Goal: Understand site structure: Understand site structure

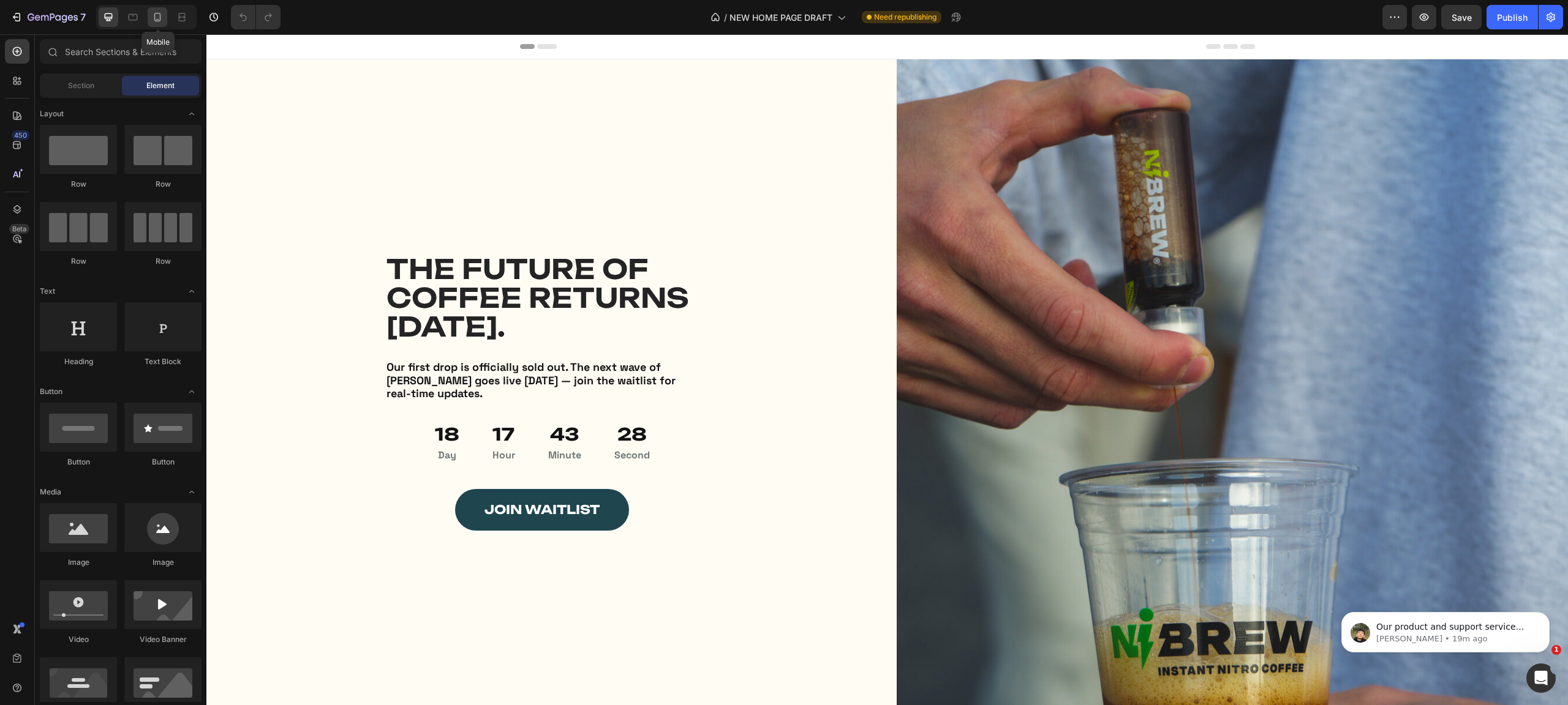
click at [157, 15] on icon at bounding box center [158, 17] width 13 height 13
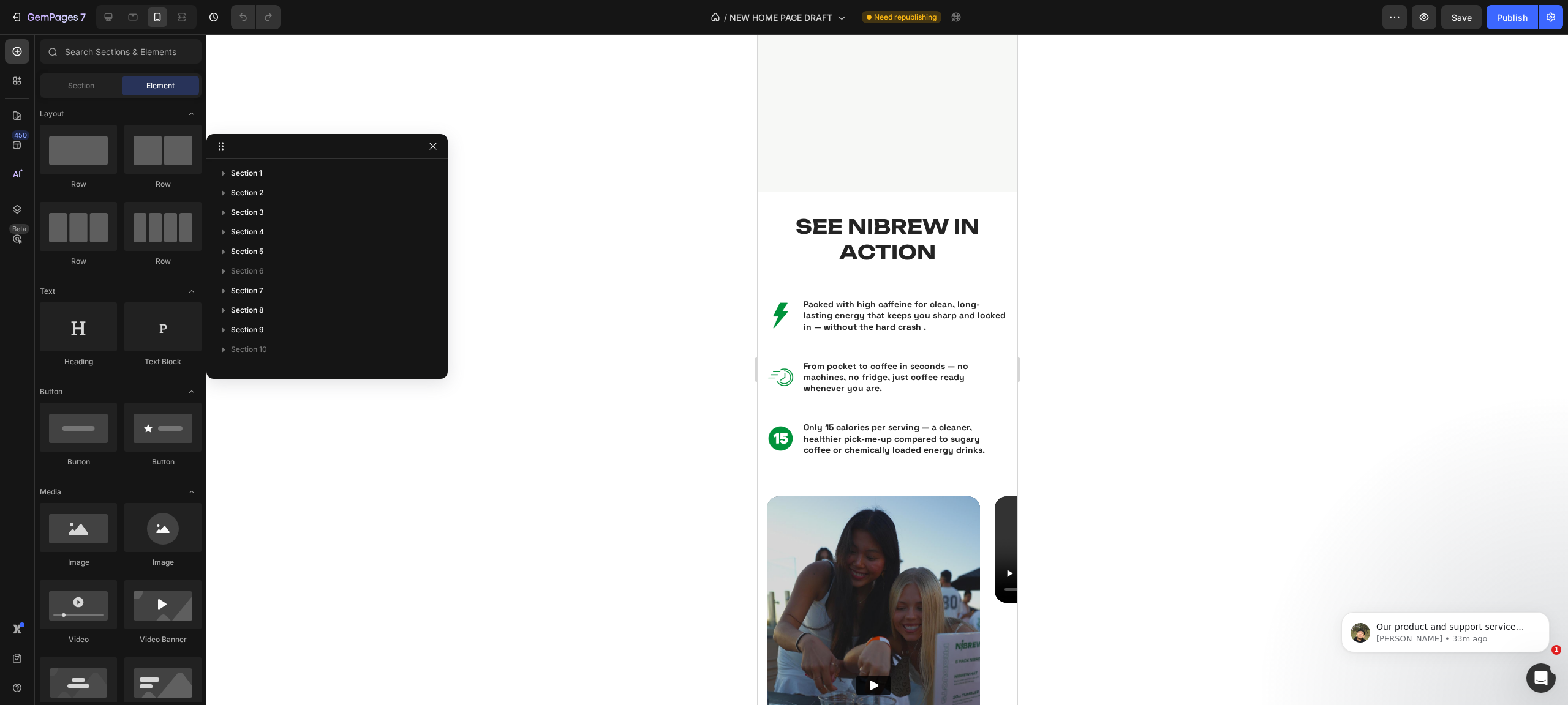
scroll to position [1443, 0]
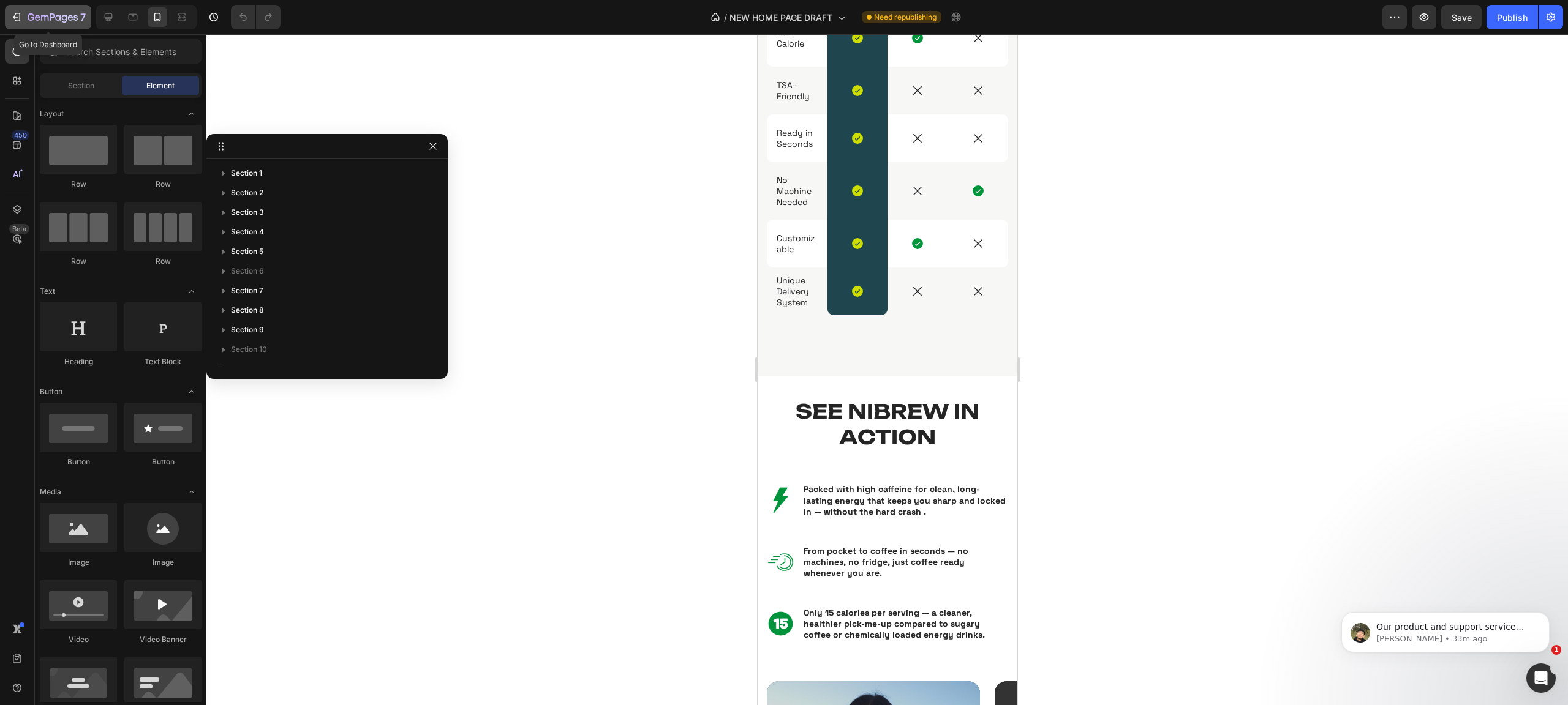
click at [50, 17] on icon "button" at bounding box center [53, 18] width 51 height 10
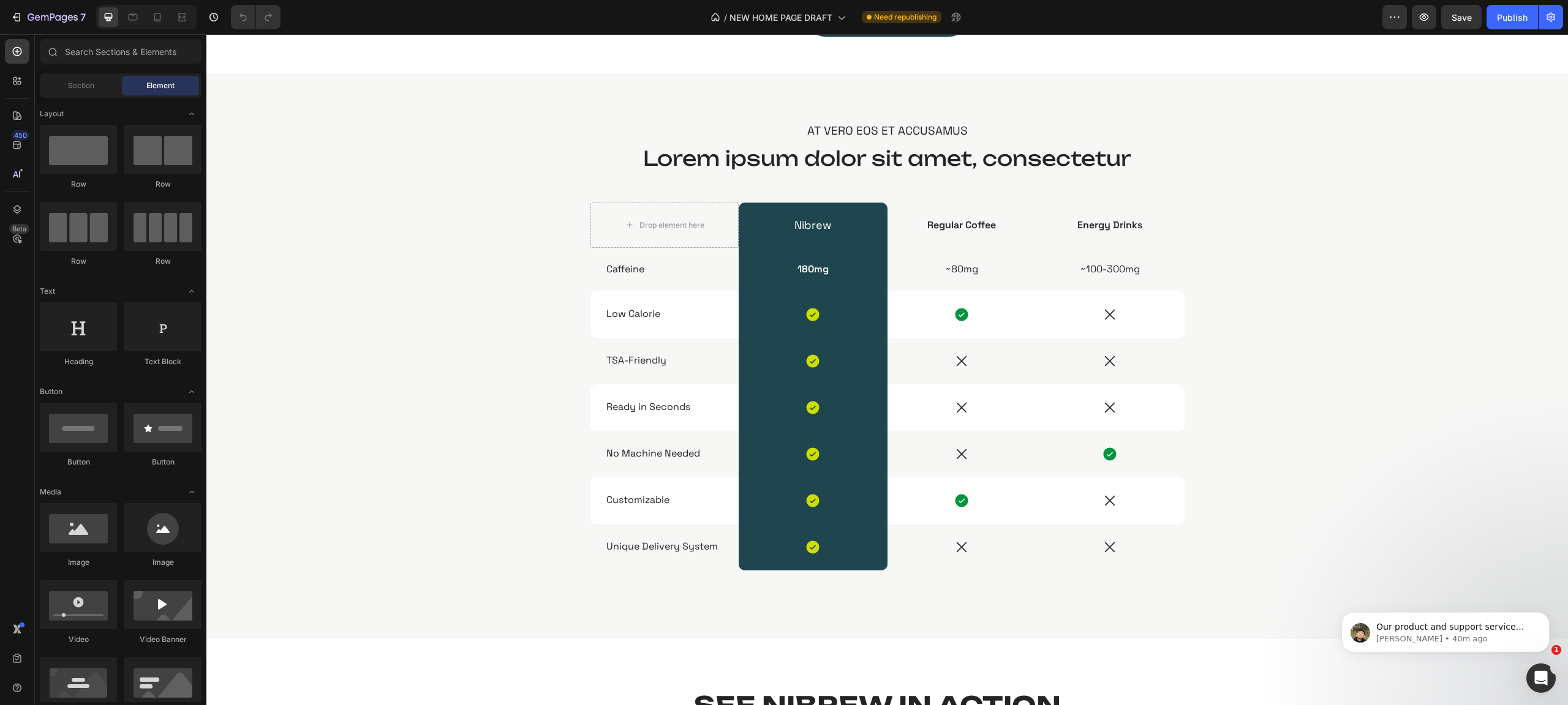
scroll to position [1284, 0]
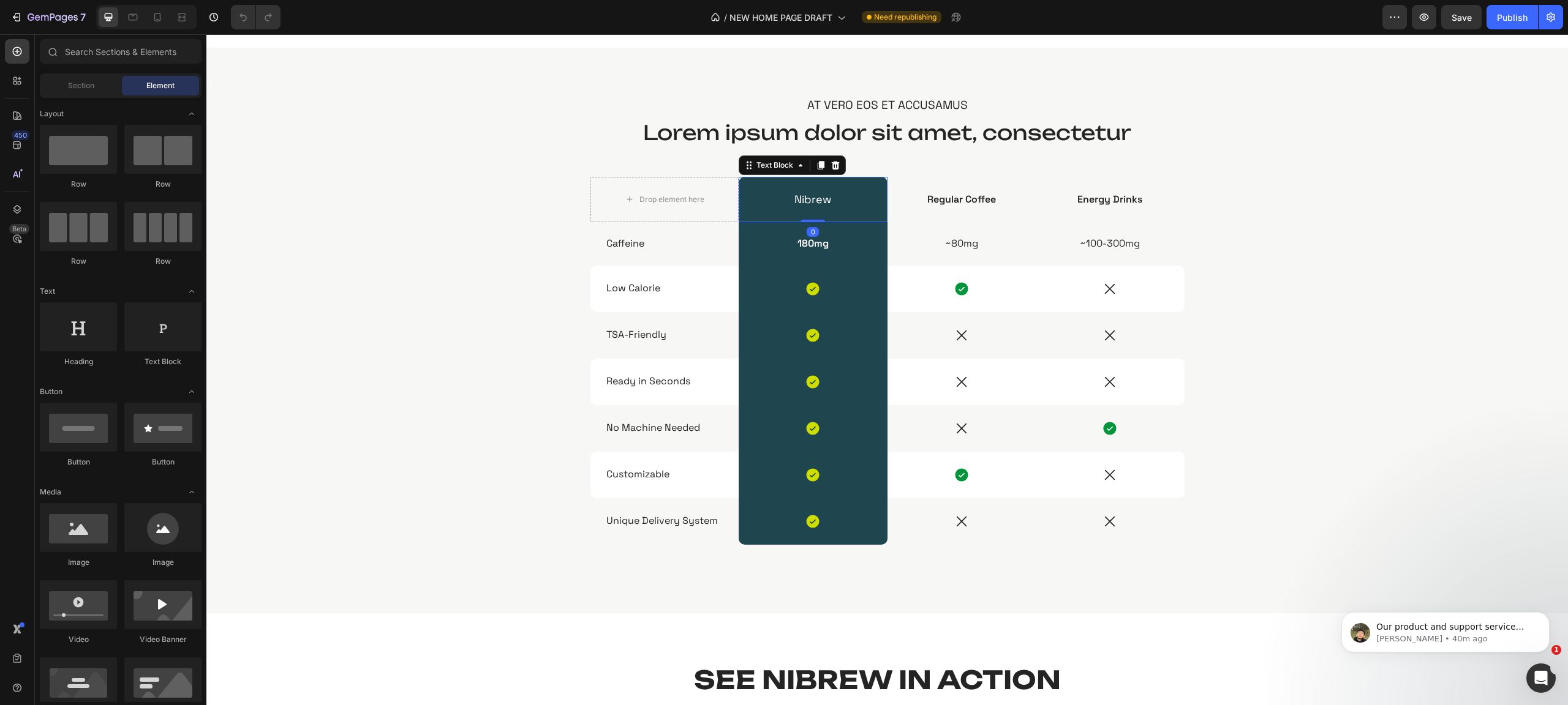
click at [811, 204] on p "Nibrew" at bounding box center [813, 200] width 147 height 13
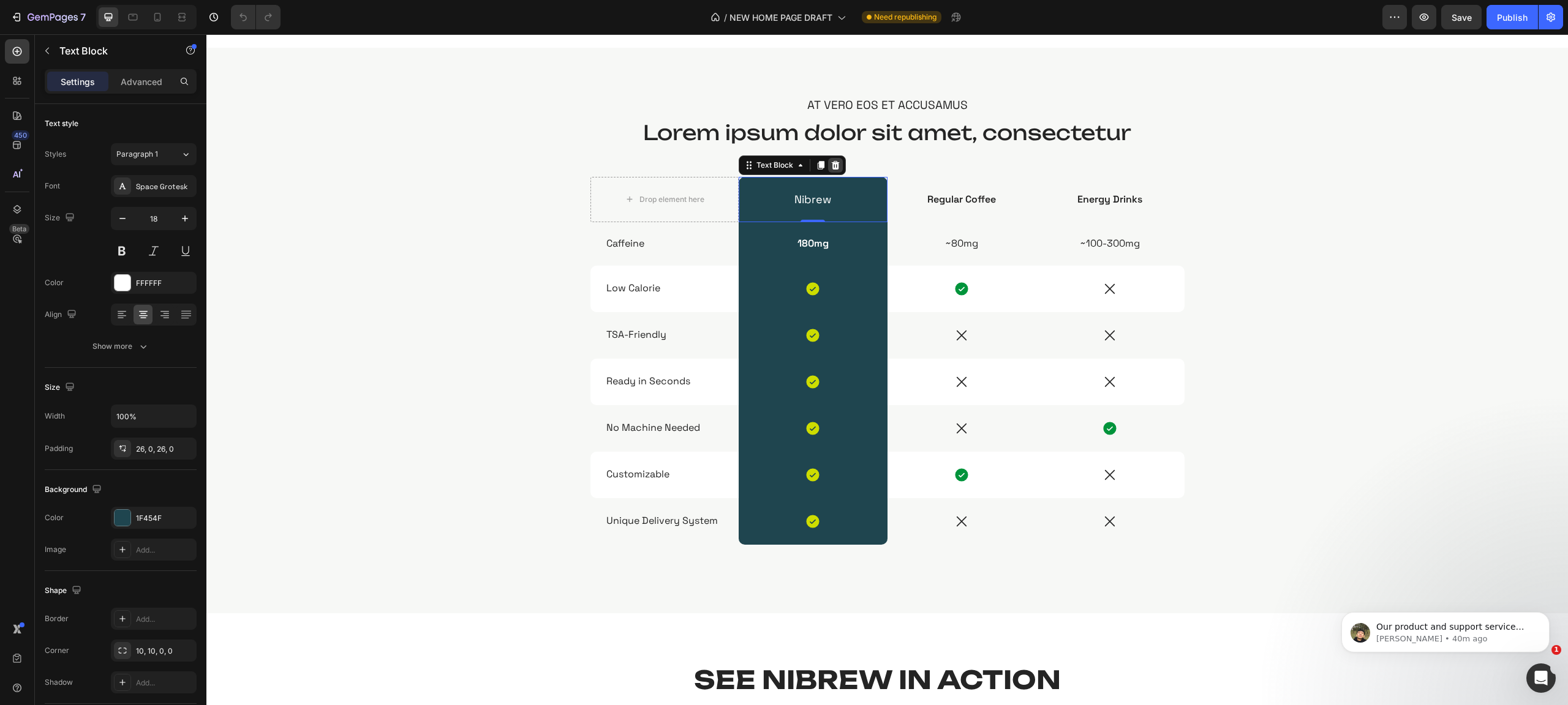
click at [833, 168] on icon at bounding box center [836, 165] width 10 height 10
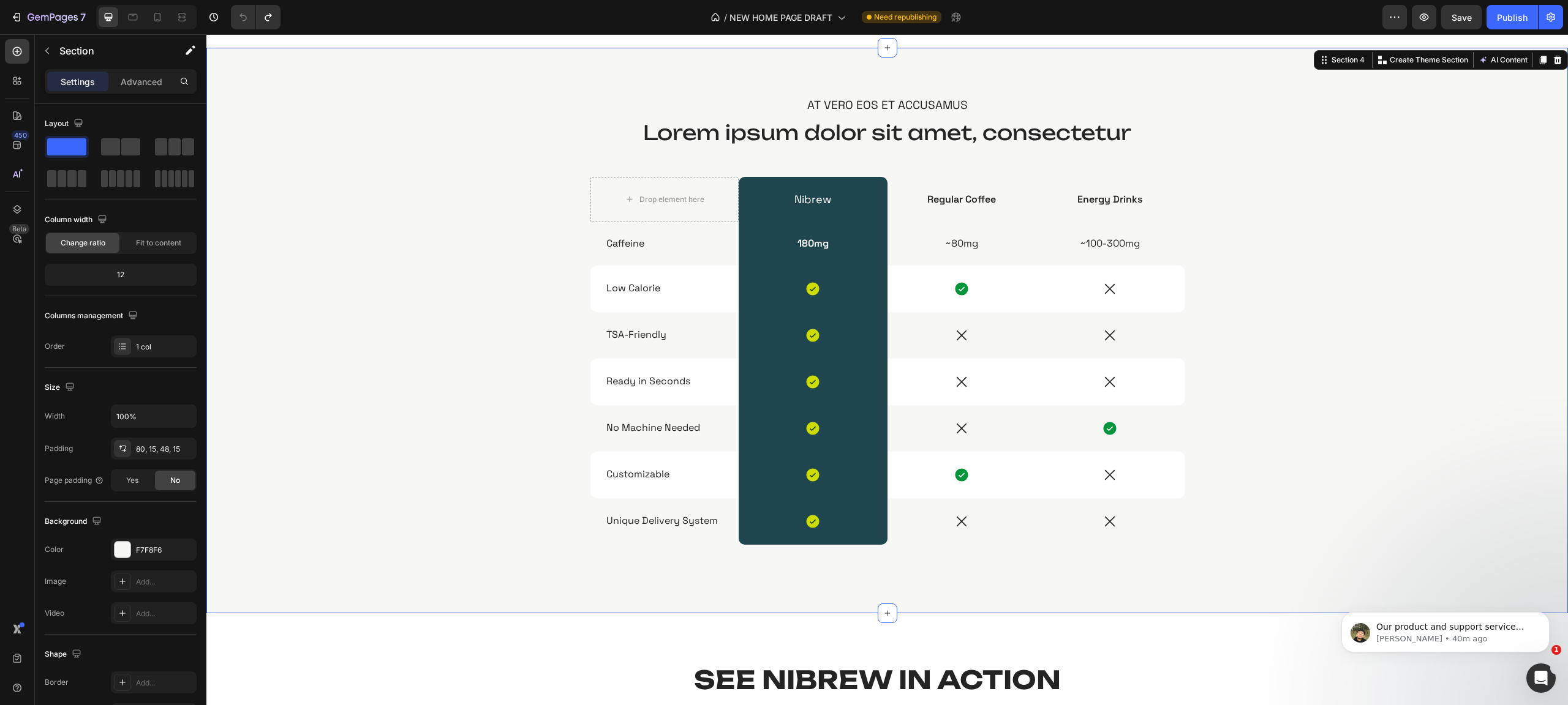
click at [450, 151] on div "At vero eos et accusamus Text Block Lorem ipsum dolor sit amet, consectetur Hea…" at bounding box center [887, 340] width 1343 height 488
click at [54, 18] on icon "button" at bounding box center [53, 18] width 51 height 10
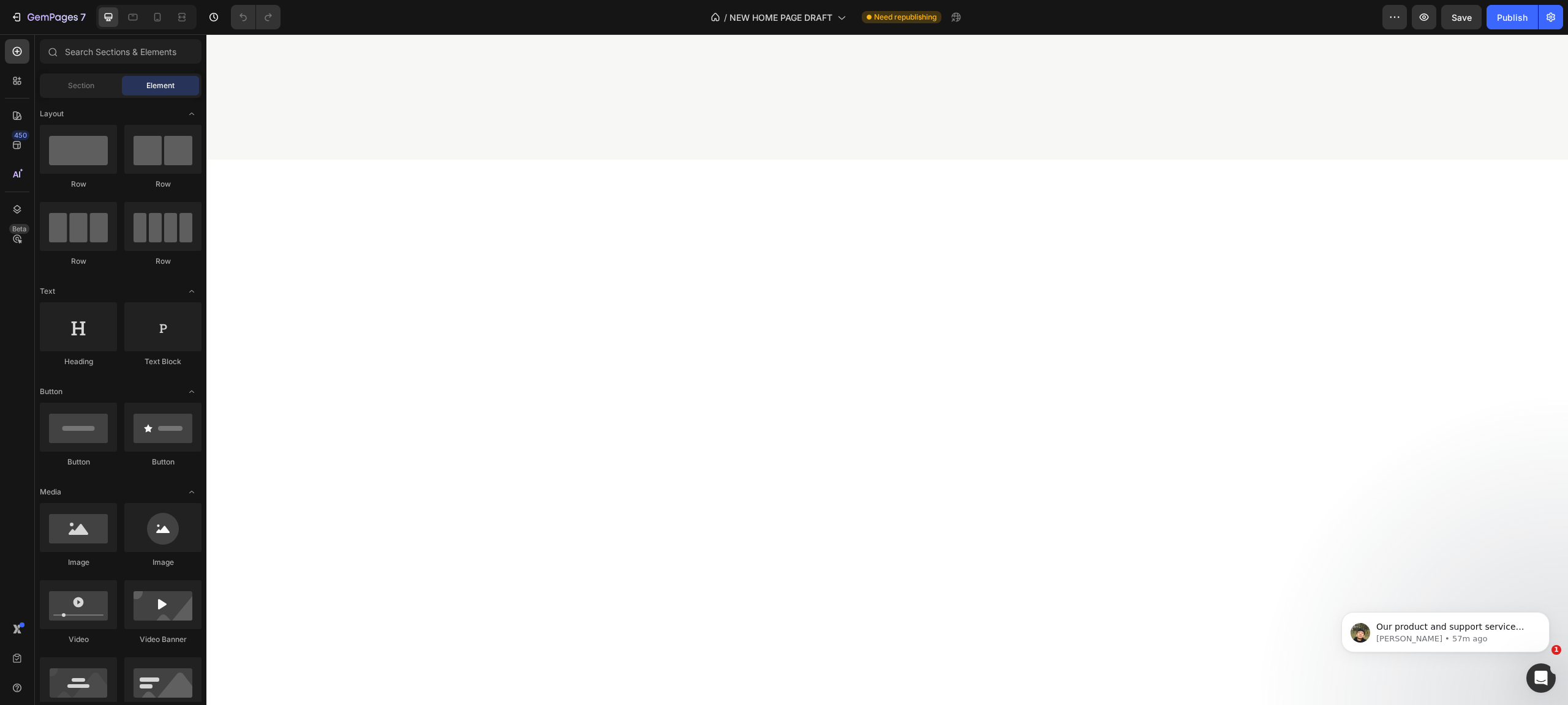
scroll to position [140, 0]
